Goal: Find specific page/section: Find specific page/section

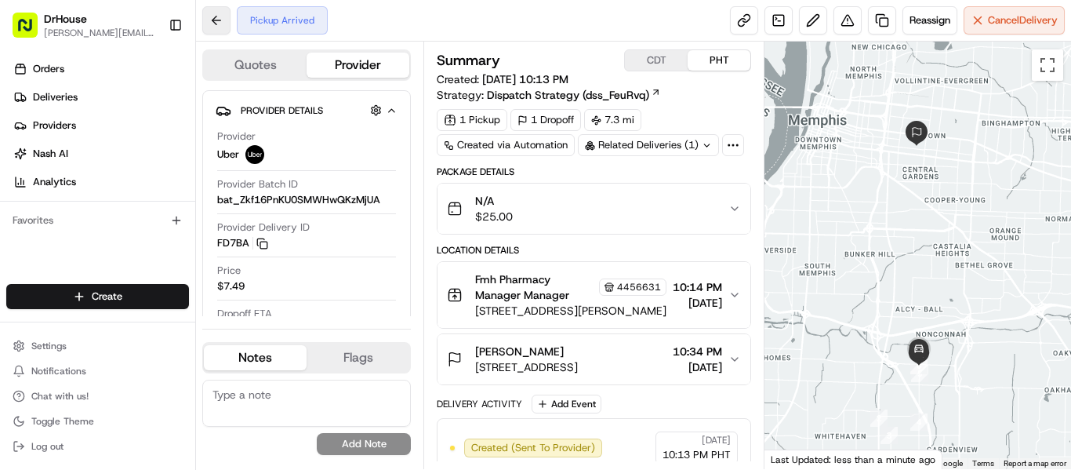
click at [223, 18] on button at bounding box center [216, 20] width 28 height 28
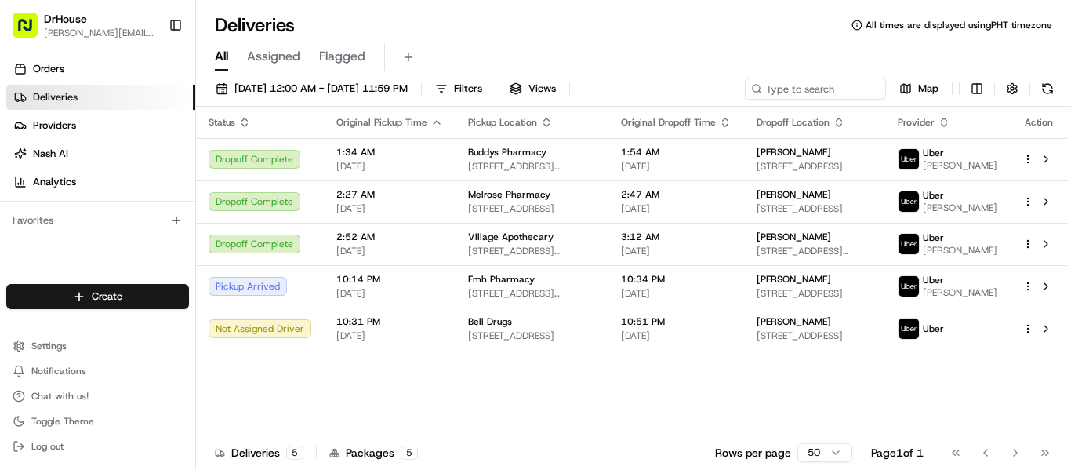
click at [687, 417] on div "Status Original Pickup Time Pickup Location Original Dropoff Time Dropoff Locat…" at bounding box center [632, 271] width 872 height 328
click at [88, 96] on link "Deliveries" at bounding box center [100, 97] width 189 height 25
